Goal: Task Accomplishment & Management: Manage account settings

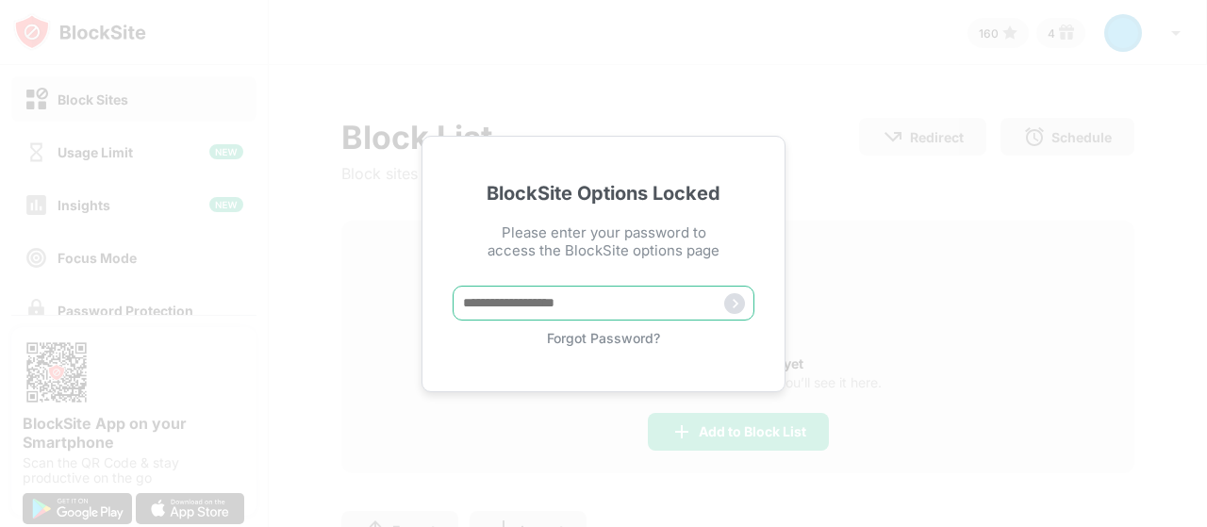
click at [552, 305] on input "text" at bounding box center [603, 303] width 302 height 35
type input "*****"
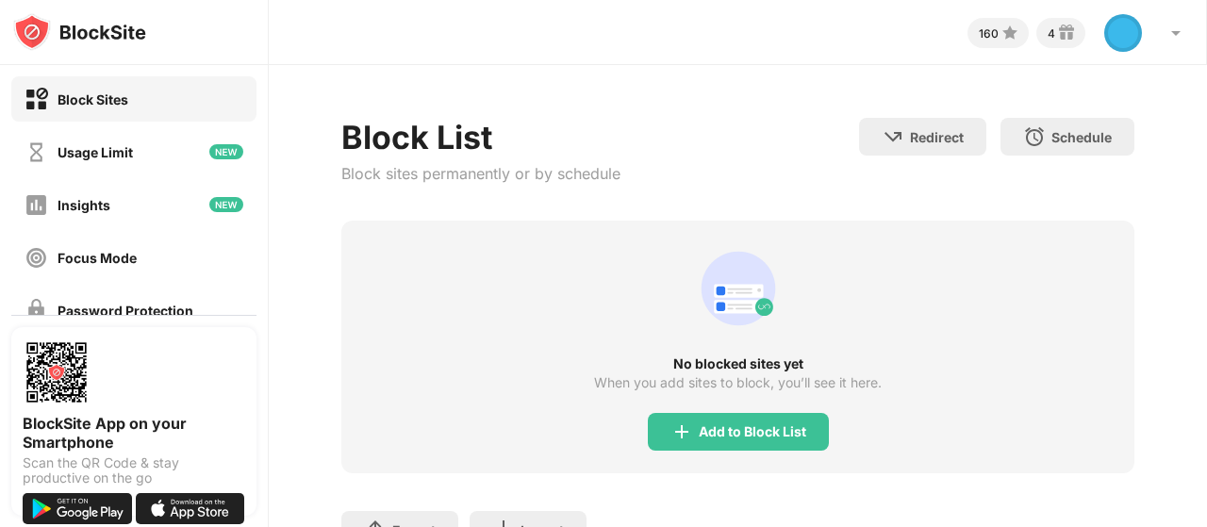
scroll to position [107, 0]
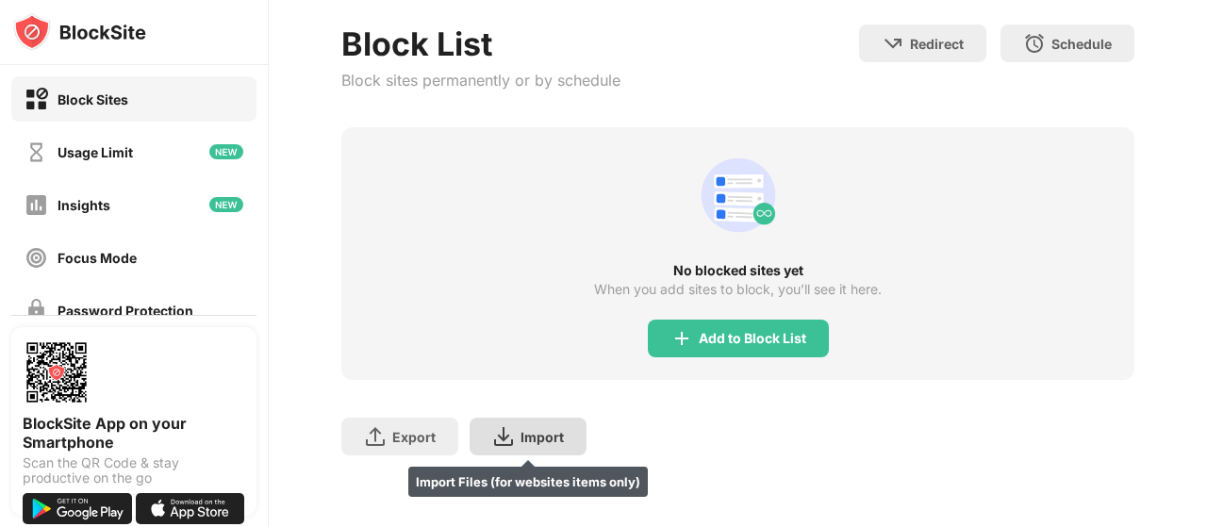
click at [523, 436] on div "Import Import Files (for websites items only)" at bounding box center [527, 437] width 117 height 38
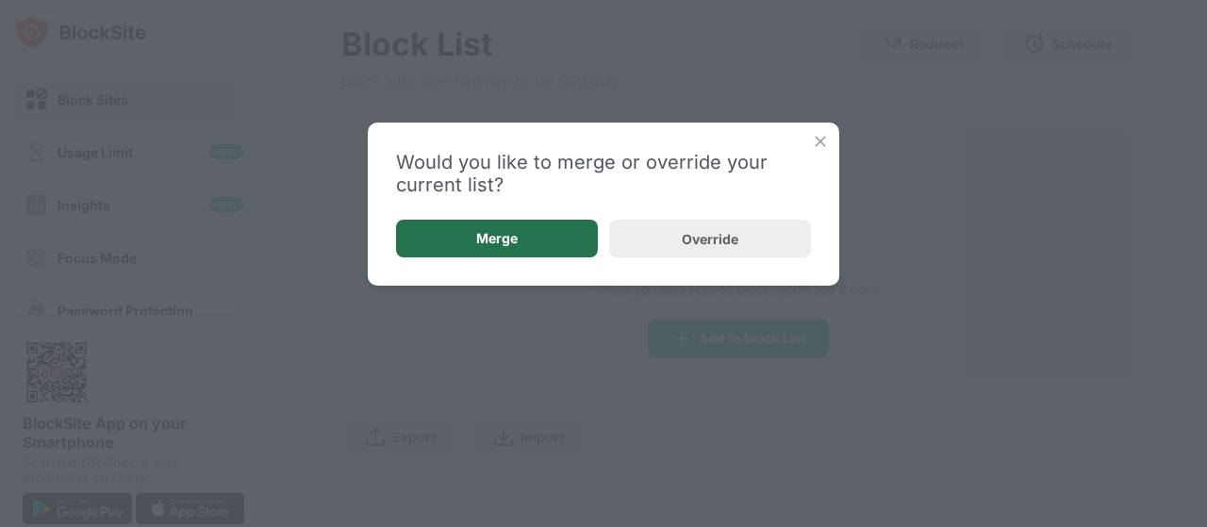
click at [542, 236] on div "Merge" at bounding box center [497, 239] width 202 height 38
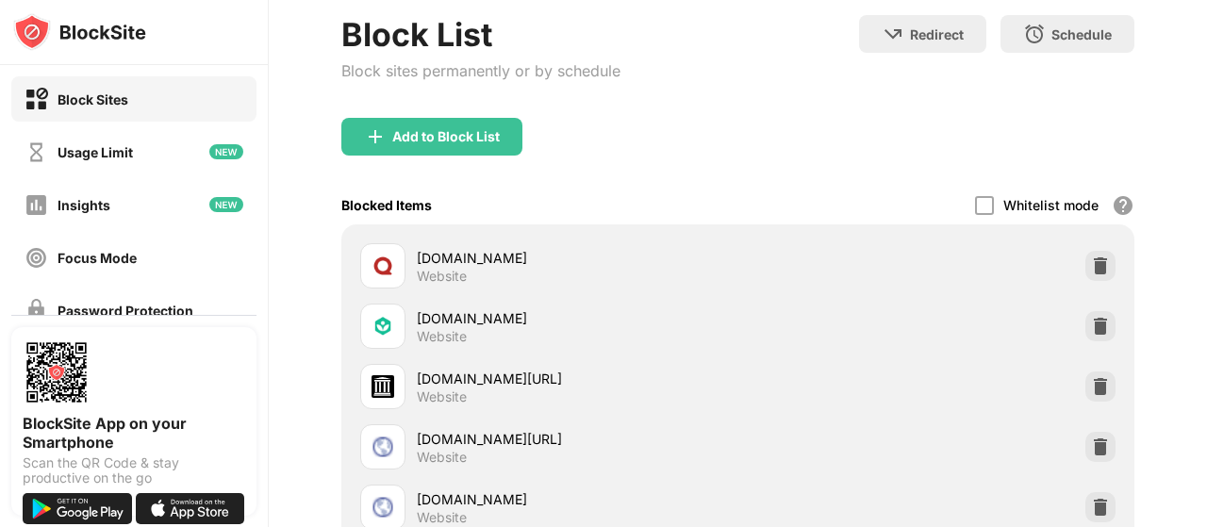
scroll to position [0, 0]
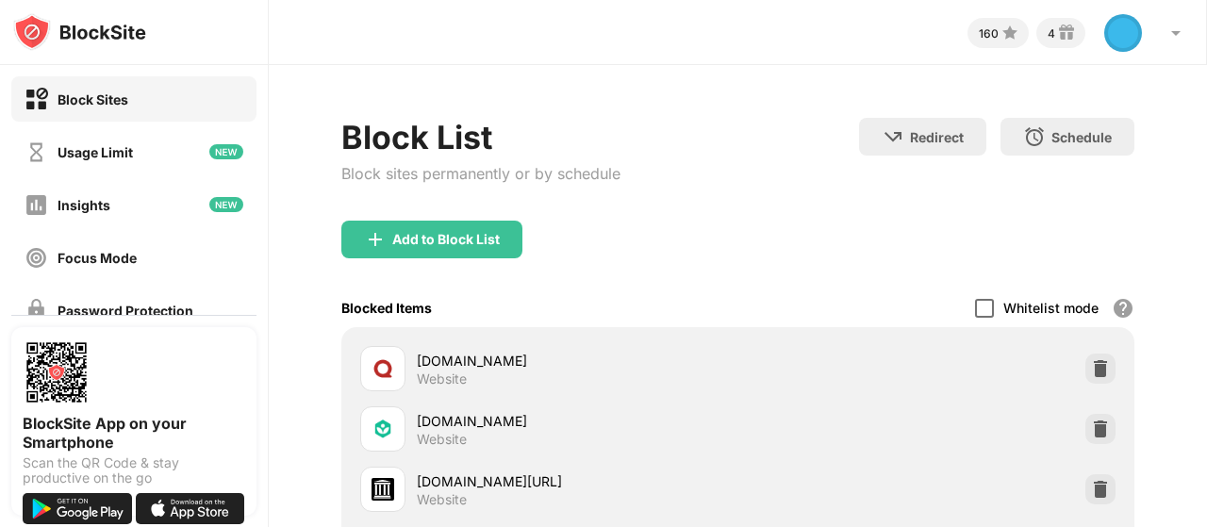
click at [978, 304] on div at bounding box center [984, 308] width 19 height 19
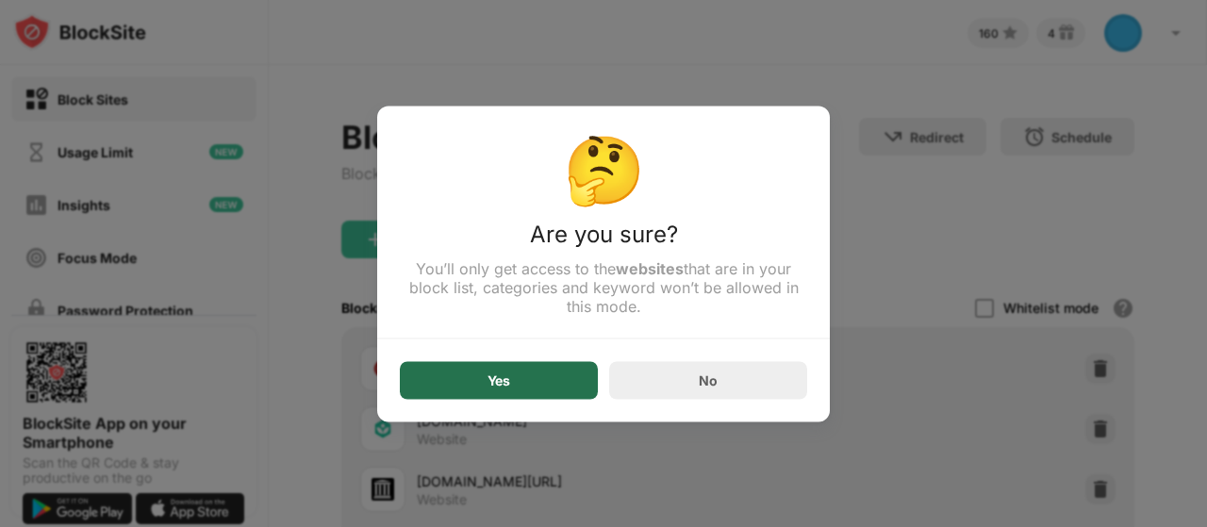
click at [500, 369] on div "Yes" at bounding box center [499, 380] width 198 height 38
